Goal: Task Accomplishment & Management: Use online tool/utility

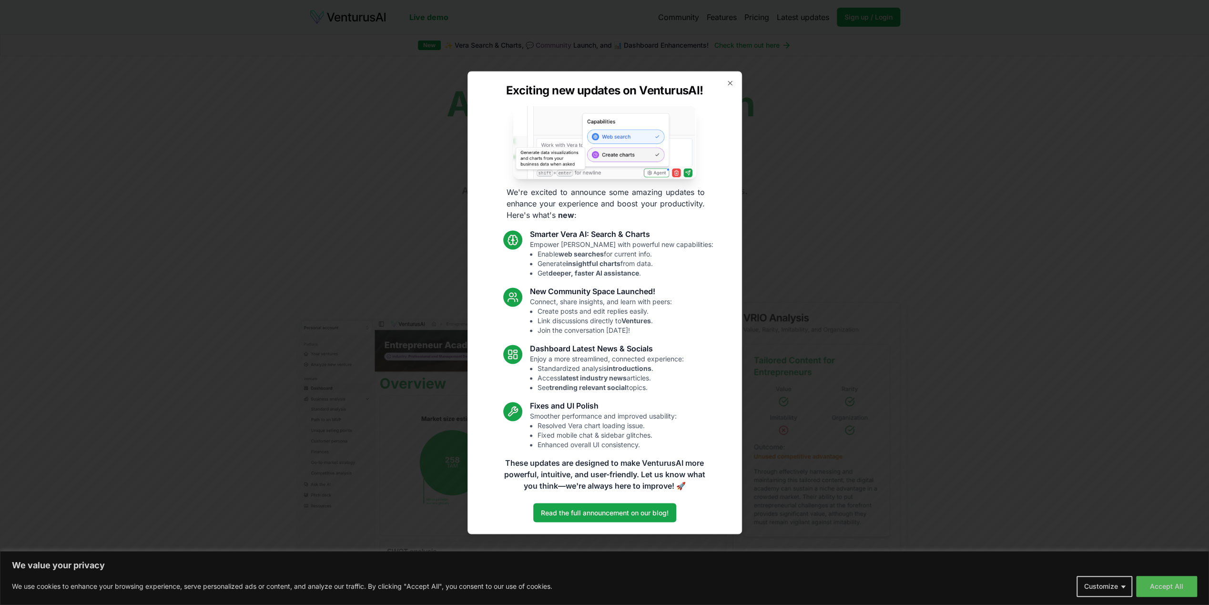
click at [734, 81] on div "Exciting new updates on VenturusAI! We're excited to announce some amazing upda…" at bounding box center [604, 302] width 274 height 463
click at [729, 82] on icon "button" at bounding box center [730, 83] width 4 height 4
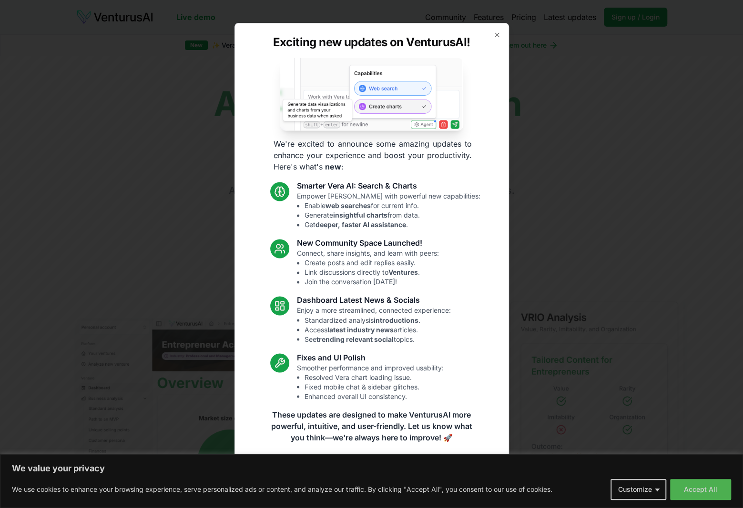
click at [503, 31] on div "Exciting new updates on VenturusAI! We're excited to announce some amazing upda…" at bounding box center [371, 254] width 274 height 463
click at [497, 32] on icon "button" at bounding box center [497, 35] width 8 height 8
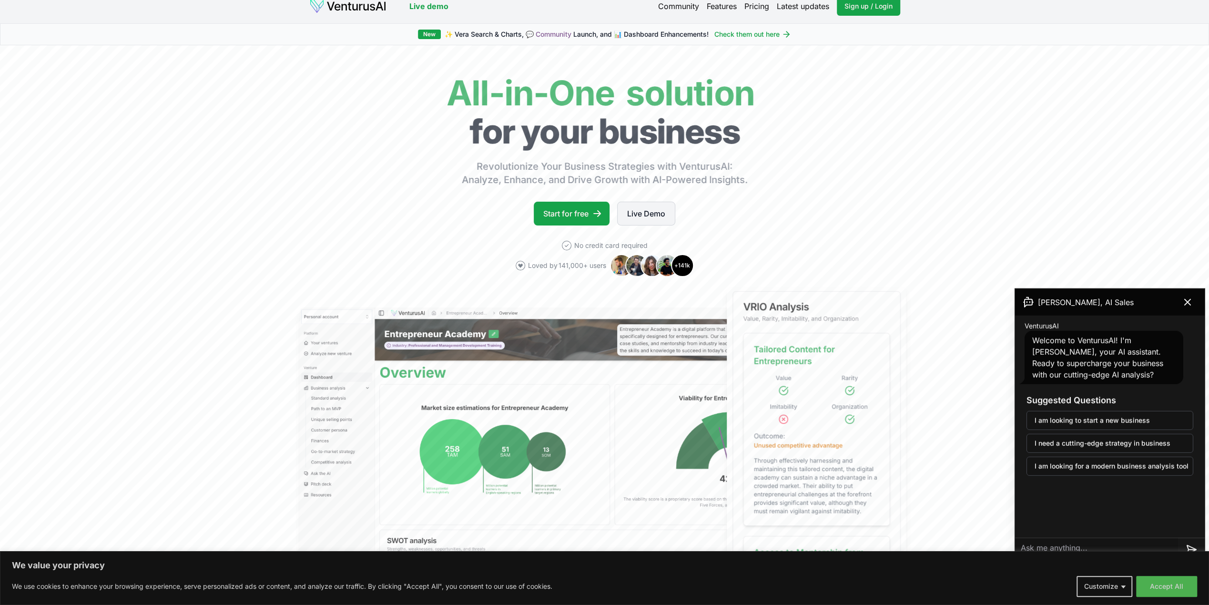
scroll to position [9, 0]
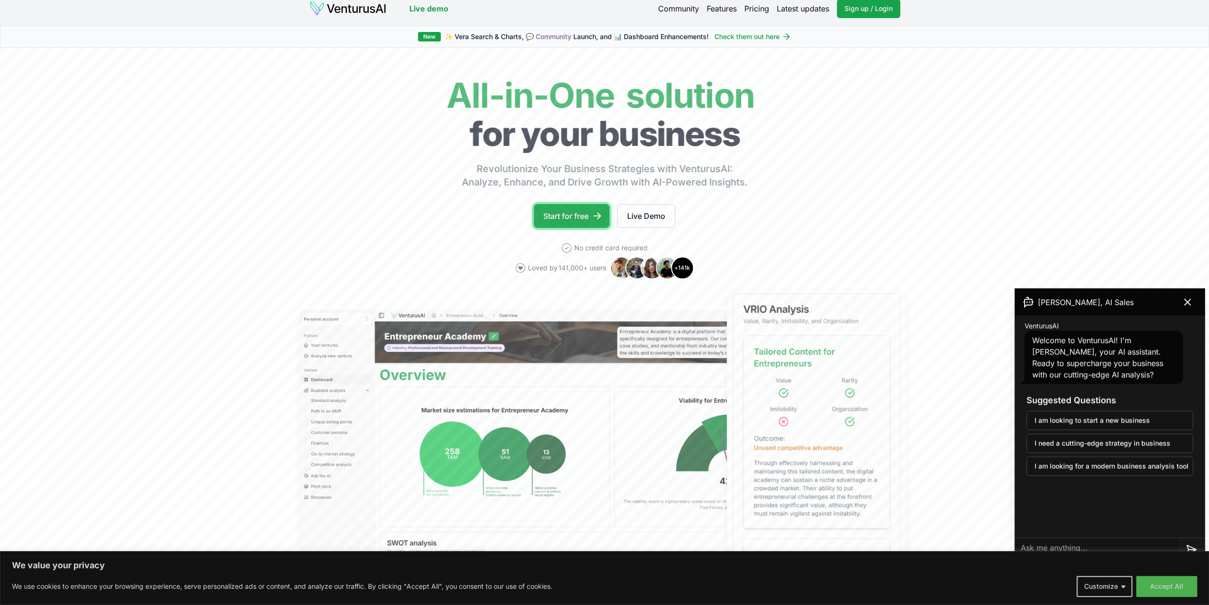
click at [583, 211] on link "Start for free" at bounding box center [572, 216] width 76 height 24
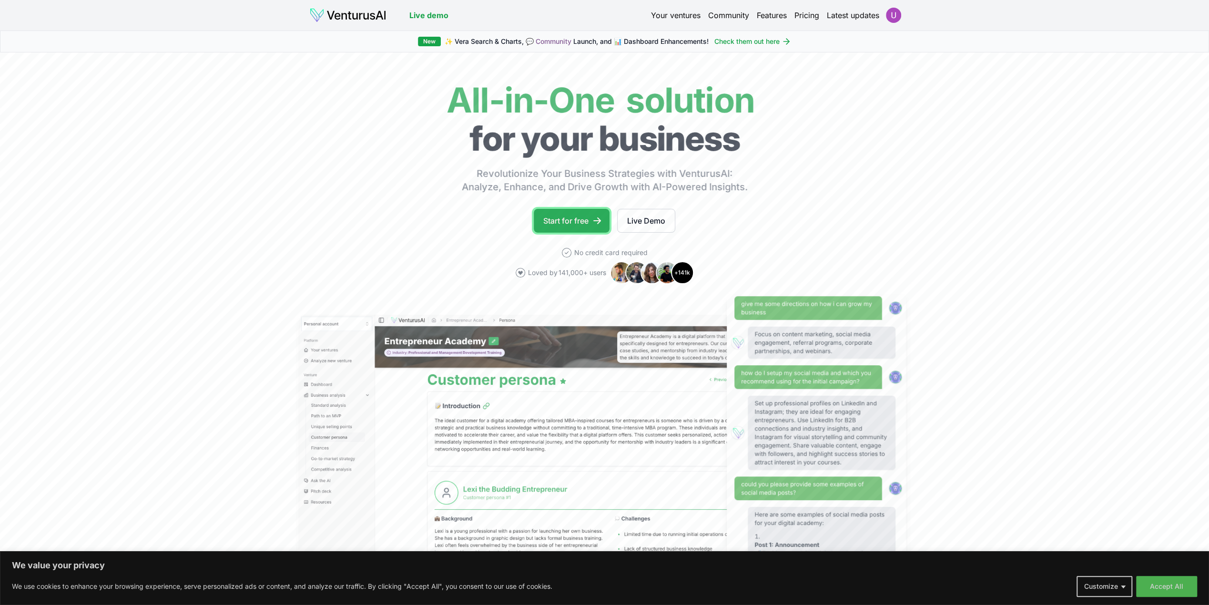
click at [562, 217] on link "Start for free" at bounding box center [572, 221] width 76 height 24
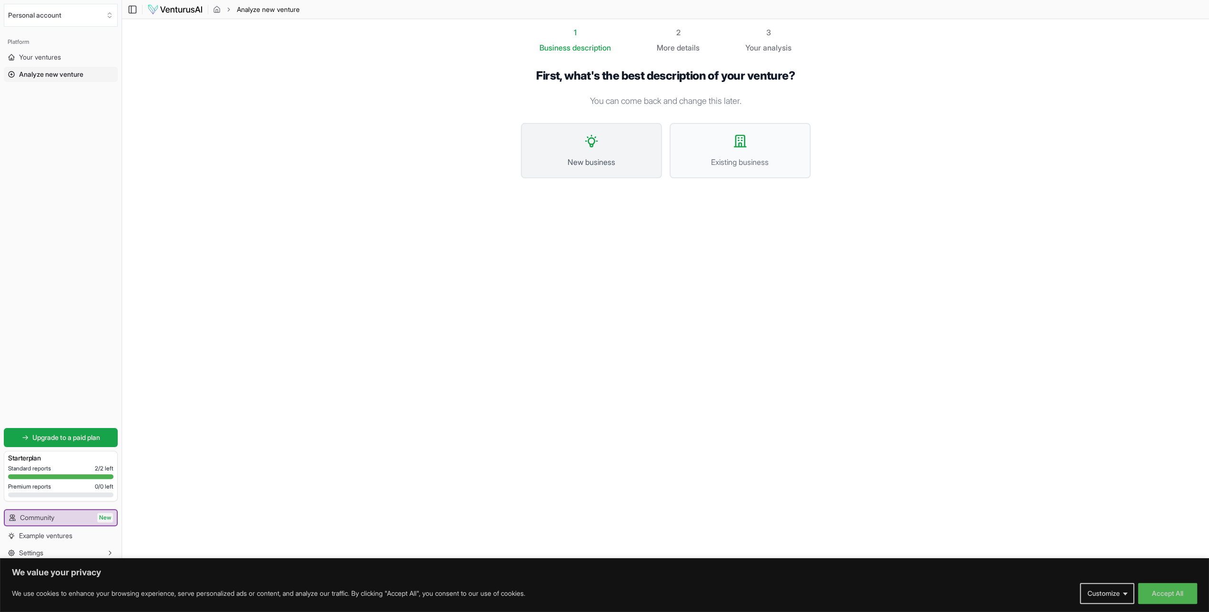
click at [610, 156] on span "New business" at bounding box center [591, 161] width 120 height 11
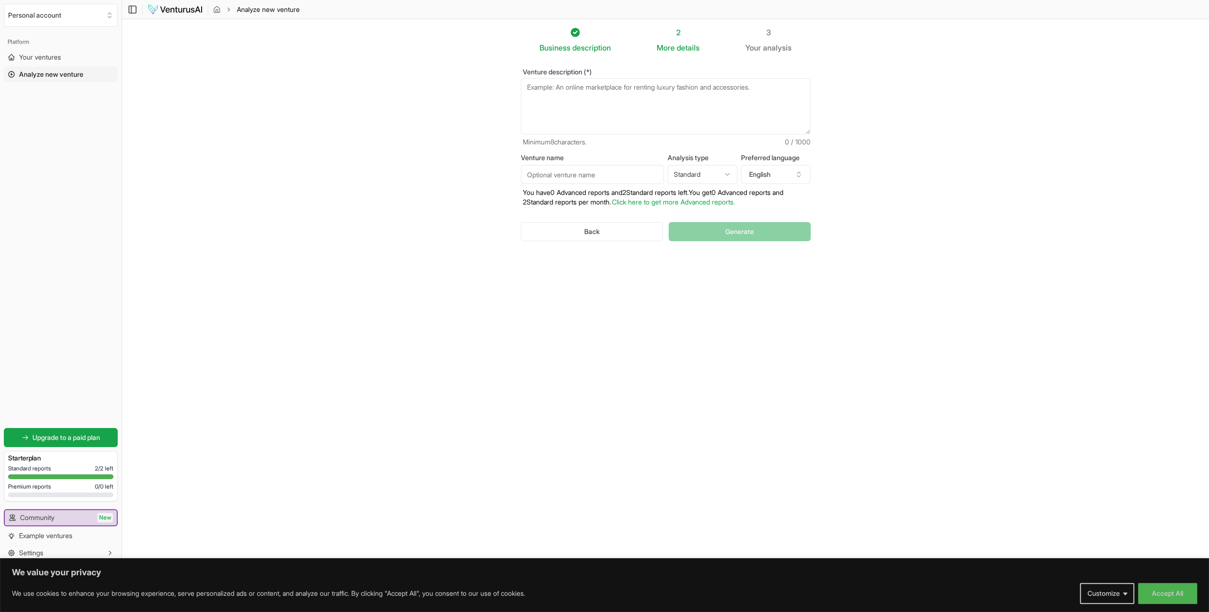
click at [566, 86] on textarea "Venture description (*)" at bounding box center [666, 106] width 290 height 56
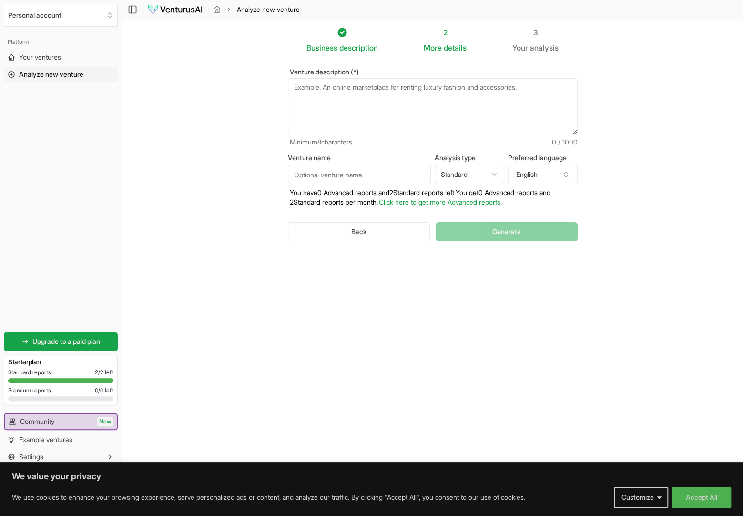
paste textarea "I am building an intelligent home inventory platform that transforms how famili…"
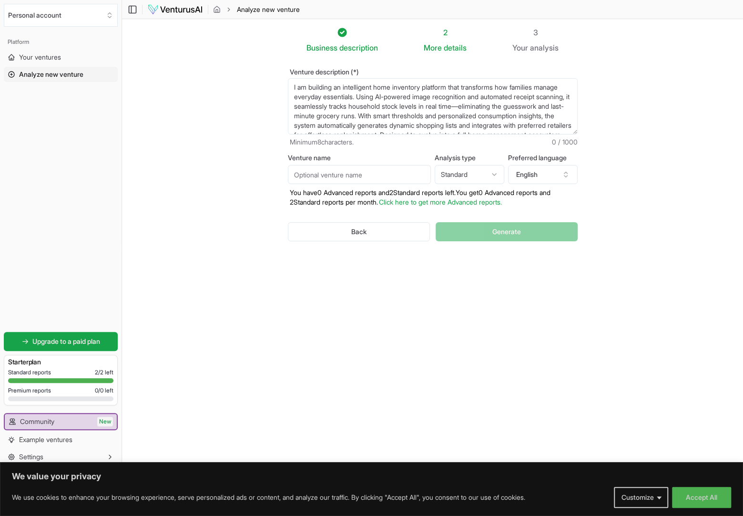
click at [337, 105] on textarea "I am building an intelligent home inventory platform that transforms how famili…" at bounding box center [433, 106] width 290 height 56
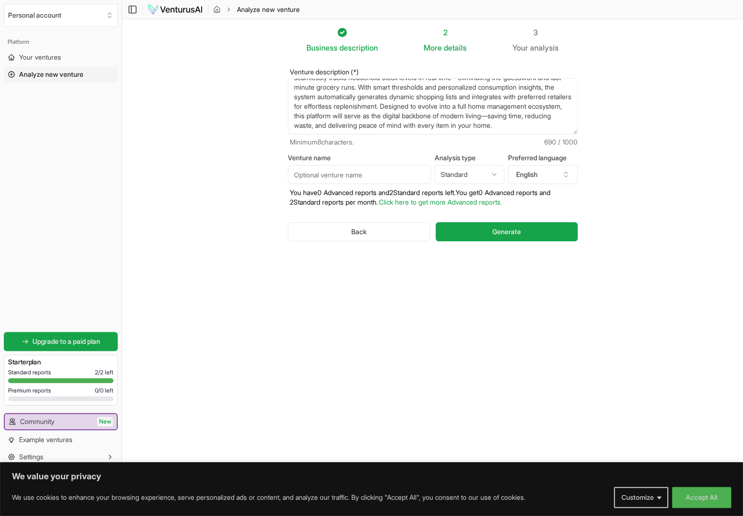
click at [337, 105] on textarea "I am building an intelligent home inventory platform that transforms how famili…" at bounding box center [433, 106] width 290 height 56
type textarea "I am building an intelligent home inventory platform that transforms how famili…"
click at [354, 181] on input "Venture name" at bounding box center [359, 174] width 143 height 19
click at [302, 169] on input "Venture name" at bounding box center [359, 174] width 143 height 19
type input "swatantra"
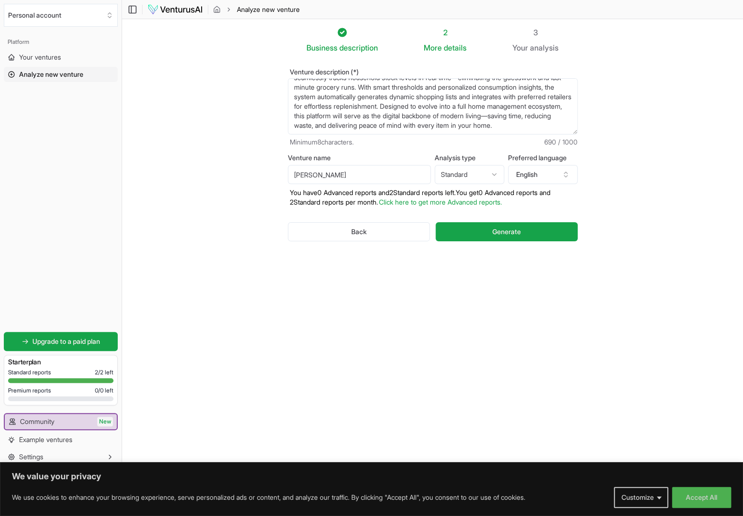
drag, startPoint x: 357, startPoint y: 171, endPoint x: 272, endPoint y: 173, distance: 85.8
click at [272, 173] on section "Business description 2 More details 3 Your analysis Venture description (*) I a…" at bounding box center [432, 243] width 621 height 449
type input "s"
drag, startPoint x: 323, startPoint y: 175, endPoint x: 251, endPoint y: 164, distance: 72.7
click at [251, 164] on section "Business description 2 More details 3 Your analysis Venture description (*) I a…" at bounding box center [432, 243] width 621 height 449
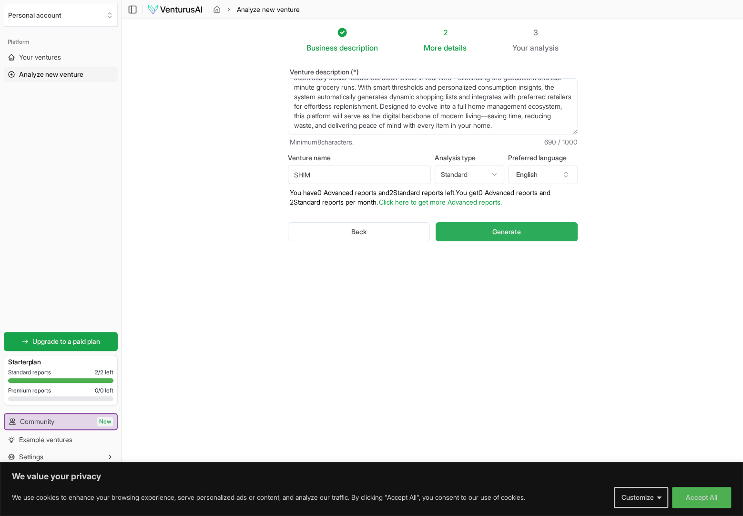
type input "SHIM"
click at [506, 232] on span "Generate" at bounding box center [506, 232] width 29 height 10
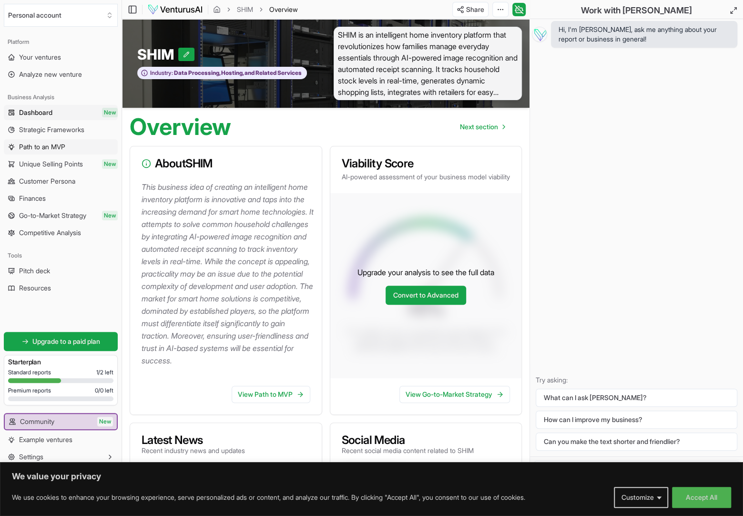
click at [35, 148] on span "Path to an MVP" at bounding box center [42, 147] width 46 height 10
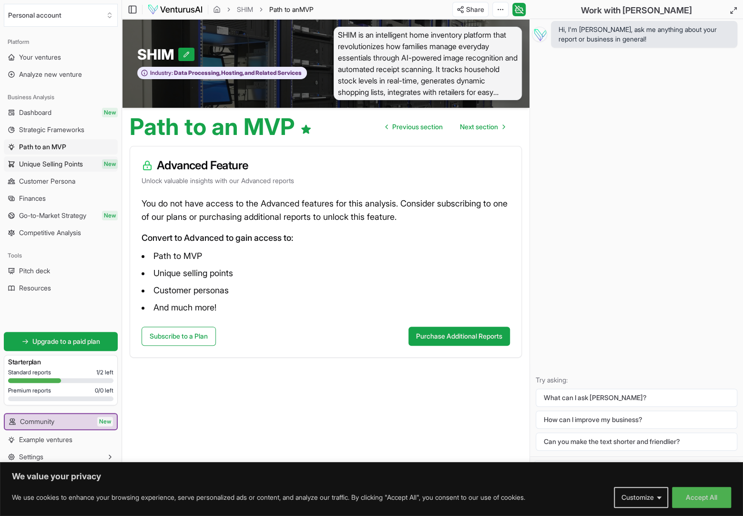
click at [63, 165] on span "Unique Selling Points" at bounding box center [51, 164] width 64 height 10
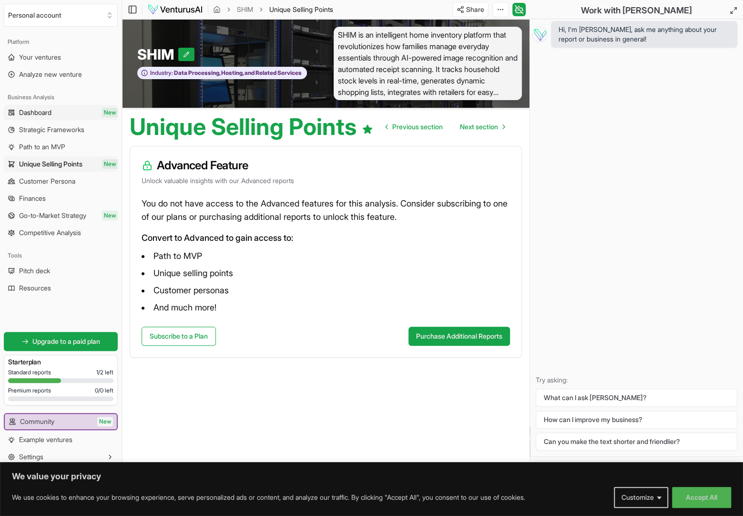
click at [47, 114] on span "Dashboard" at bounding box center [35, 113] width 32 height 10
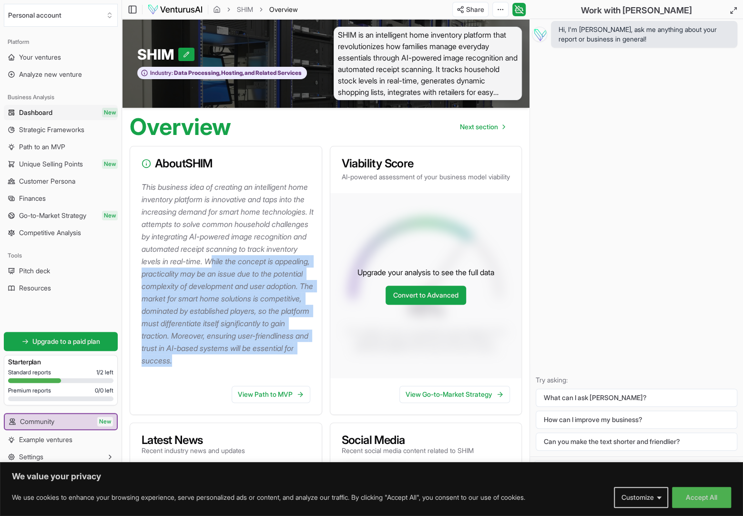
drag, startPoint x: 182, startPoint y: 273, endPoint x: 313, endPoint y: 378, distance: 167.8
click at [313, 366] on p "This business idea of creating an intelligent home inventory platform is innova…" at bounding box center [228, 274] width 172 height 186
drag, startPoint x: 313, startPoint y: 378, endPoint x: 293, endPoint y: 383, distance: 21.1
click at [293, 378] on div "This business idea of creating an intelligent home inventory platform is innova…" at bounding box center [226, 279] width 192 height 197
click at [475, 130] on span "Next section" at bounding box center [479, 127] width 38 height 10
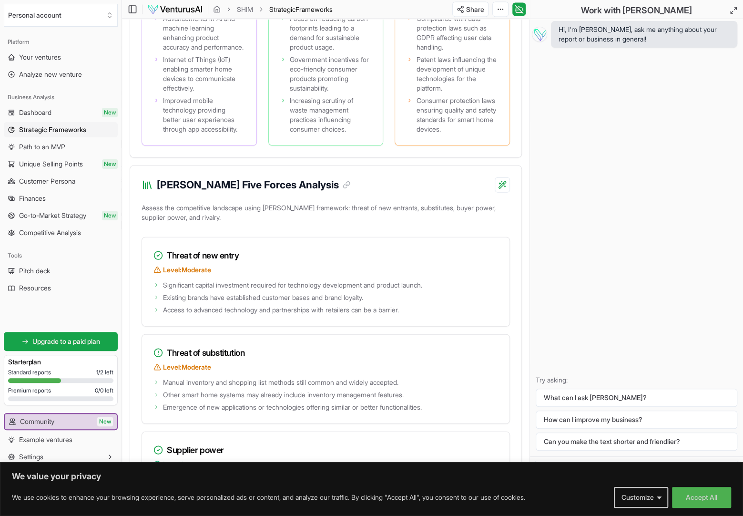
scroll to position [1263, 0]
